Goal: Information Seeking & Learning: Learn about a topic

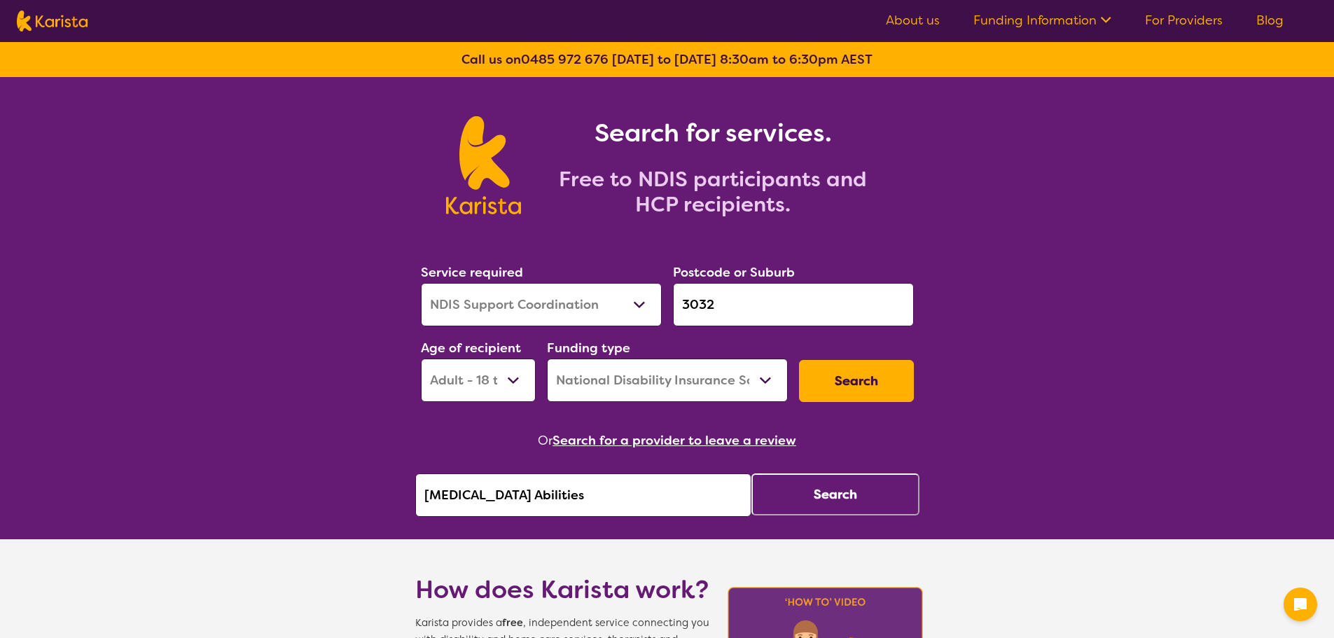
select select "NDIS Support Coordination"
select select "AD"
select select "NDIS"
drag, startPoint x: 592, startPoint y: 498, endPoint x: 228, endPoint y: 496, distance: 363.3
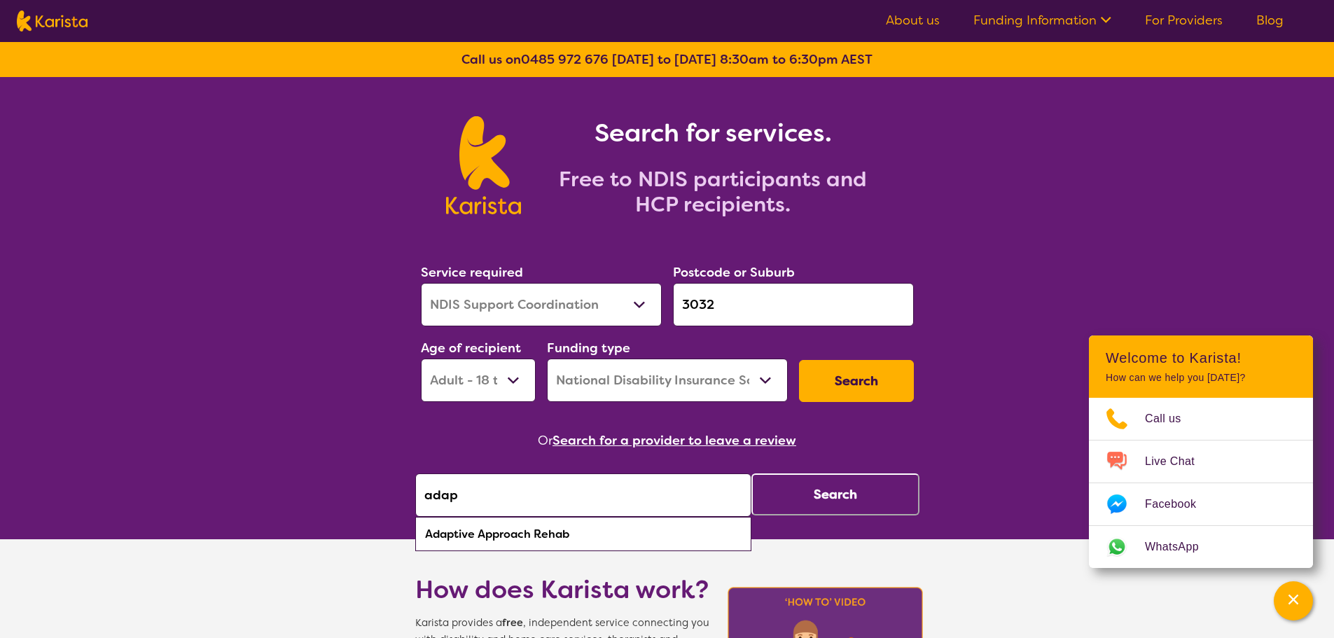
click at [610, 545] on div "Adaptive Approach Rehab" at bounding box center [583, 534] width 322 height 27
type input "Adaptive Approach Rehab"
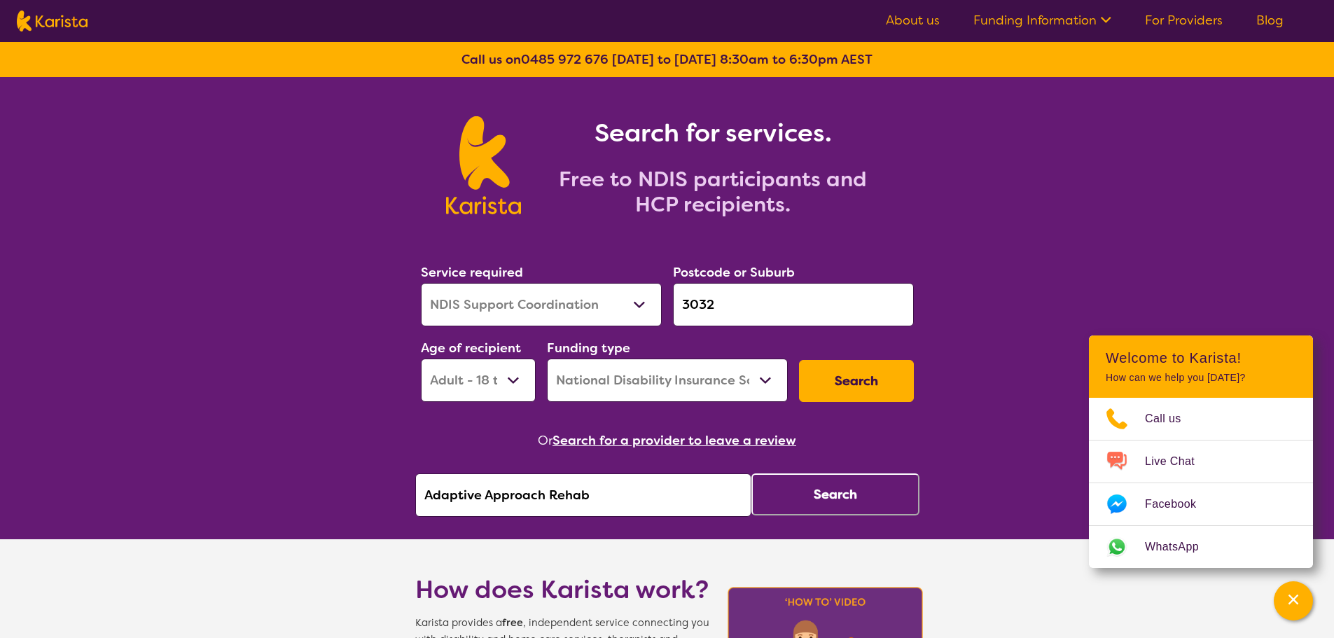
click at [790, 498] on button "Search" at bounding box center [835, 494] width 168 height 42
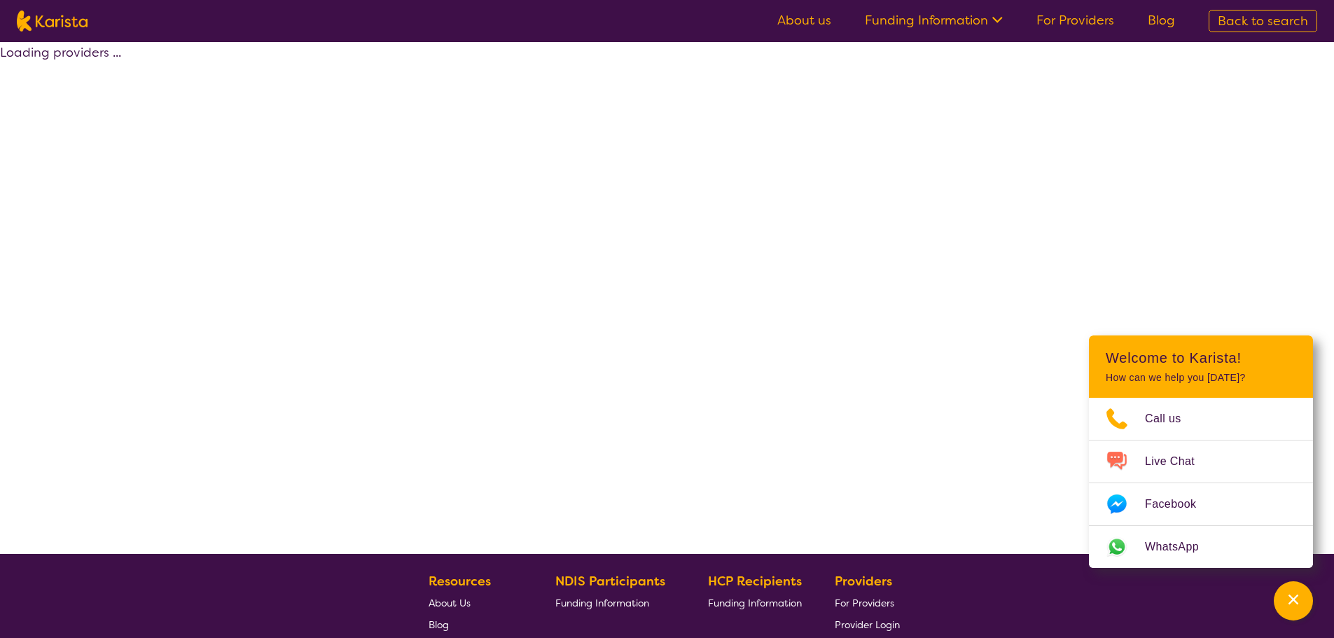
select select "by_score"
